Goal: Information Seeking & Learning: Learn about a topic

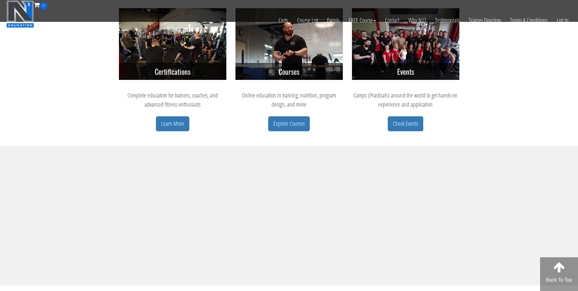
scroll to position [284, 0]
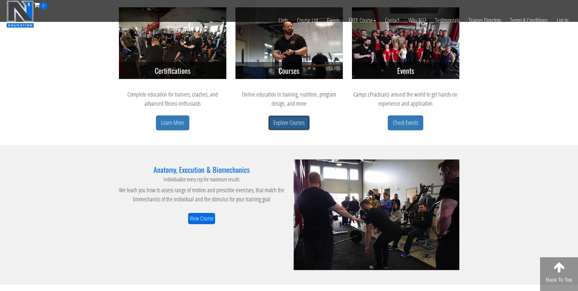
click at [295, 120] on link "Explore Courses" at bounding box center [289, 122] width 42 height 15
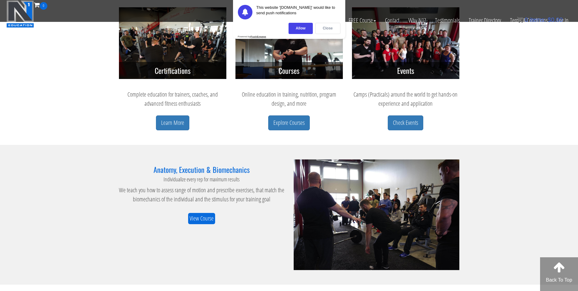
click at [319, 29] on div "Close" at bounding box center [327, 28] width 25 height 11
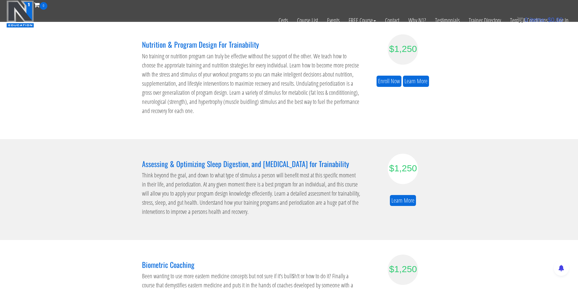
scroll to position [202, 0]
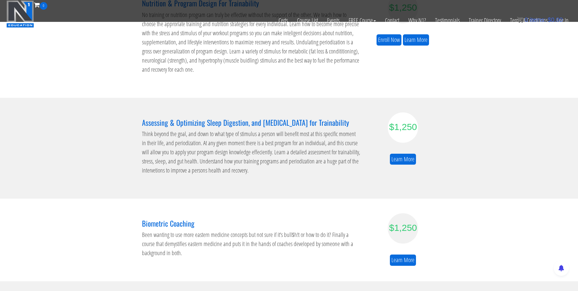
drag, startPoint x: 140, startPoint y: 123, endPoint x: 353, endPoint y: 120, distance: 213.5
click at [353, 120] on div "Assessing & Optimizing Sleep Digestion, and Stress Management for Trainability …" at bounding box center [250, 148] width 227 height 72
copy h3 "Assessing & Optimizing Sleep Digestion, and Stress Management for Trainability"
click at [288, 124] on h3 "Assessing & Optimizing Sleep Digestion, and Stress Management for Trainability" at bounding box center [251, 122] width 218 height 8
click at [403, 159] on link "Learn More" at bounding box center [403, 158] width 26 height 11
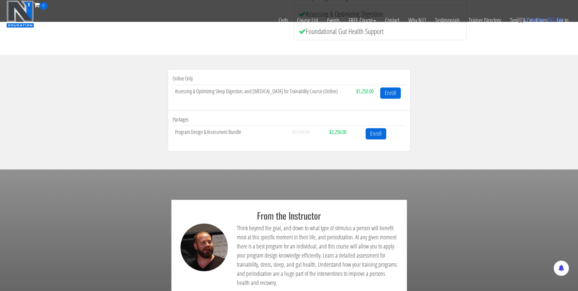
scroll to position [200, 0]
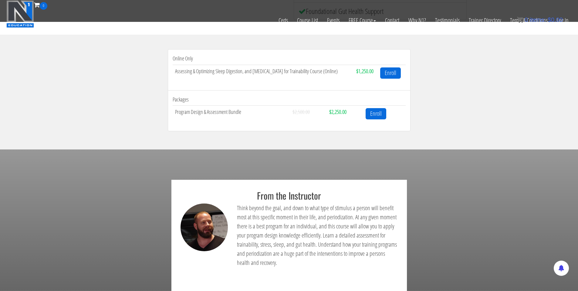
click at [209, 112] on td "Program Design & Assessment Bundle" at bounding box center [231, 114] width 117 height 16
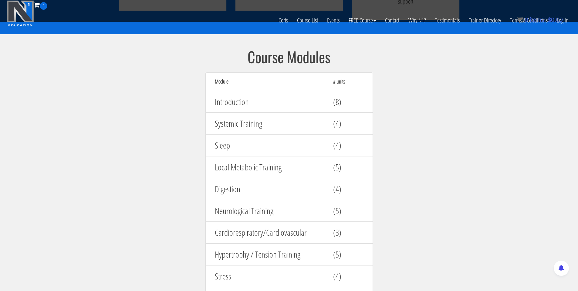
scroll to position [593, 0]
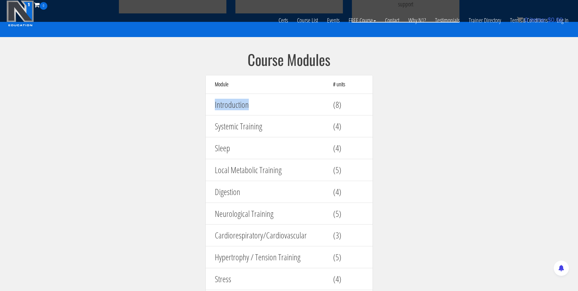
drag, startPoint x: 212, startPoint y: 104, endPoint x: 257, endPoint y: 107, distance: 45.6
click at [257, 107] on div "Introduction" at bounding box center [269, 104] width 118 height 15
copy h4 "Introduction"
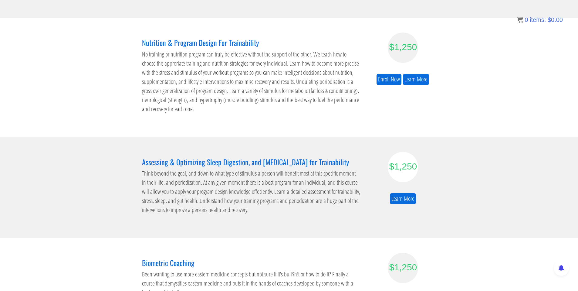
scroll to position [202, 0]
